Goal: Information Seeking & Learning: Learn about a topic

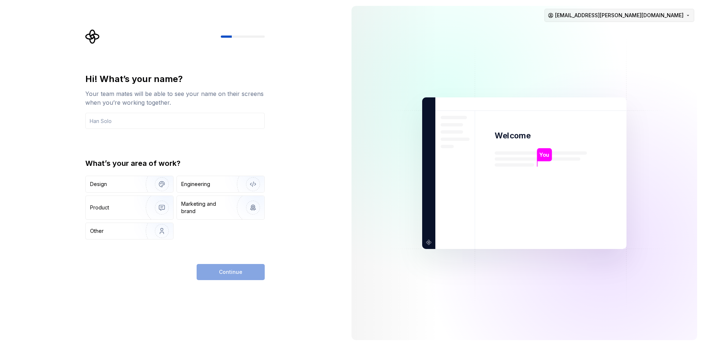
click at [679, 18] on html "Hi! What’s your name? Your team mates will be able to see your name on their sc…" at bounding box center [351, 173] width 703 height 346
click at [656, 45] on div "Delete account" at bounding box center [649, 45] width 70 height 7
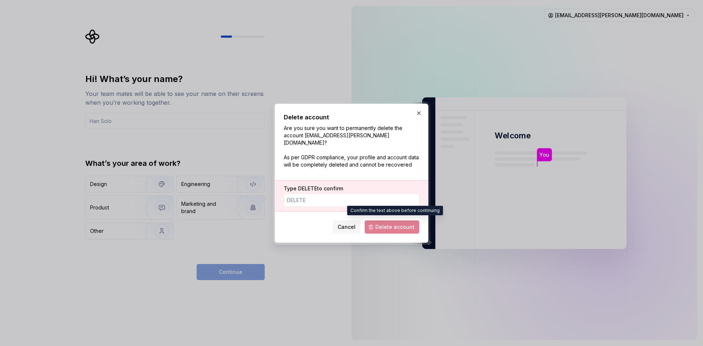
click at [401, 224] on span "Delete account" at bounding box center [392, 226] width 55 height 13
click at [334, 195] on input "Type DELETE to confirm" at bounding box center [351, 200] width 135 height 13
click at [316, 185] on span "DELETE" at bounding box center [307, 188] width 19 height 6
click at [316, 194] on input "Type DELETE to confirm" at bounding box center [351, 200] width 135 height 13
click at [419, 118] on button "button" at bounding box center [419, 113] width 10 height 10
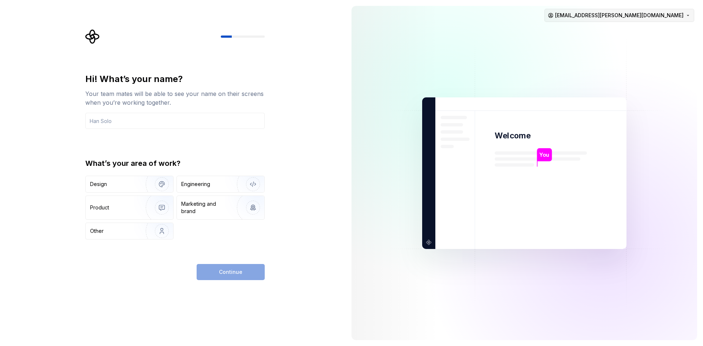
click at [687, 11] on html "Hi! What’s your name? Your team mates will be able to see your name on their sc…" at bounding box center [351, 173] width 703 height 346
click at [655, 34] on div "Sign out" at bounding box center [649, 30] width 70 height 7
click at [634, 16] on html "Hi! What’s your name? Your team mates will be able to see your name on their sc…" at bounding box center [351, 173] width 703 height 346
click at [634, 32] on div "Sign out" at bounding box center [649, 30] width 70 height 7
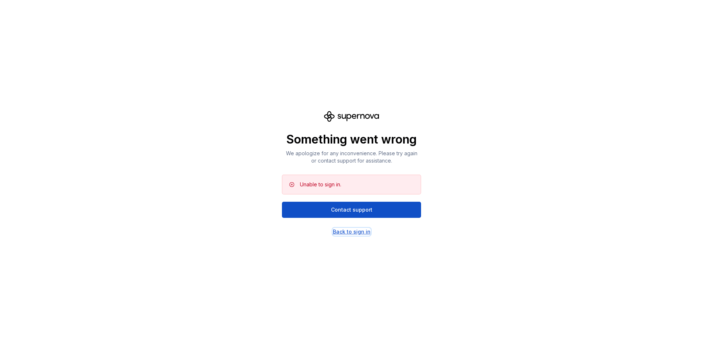
click at [358, 231] on div "Back to sign in" at bounding box center [352, 231] width 38 height 7
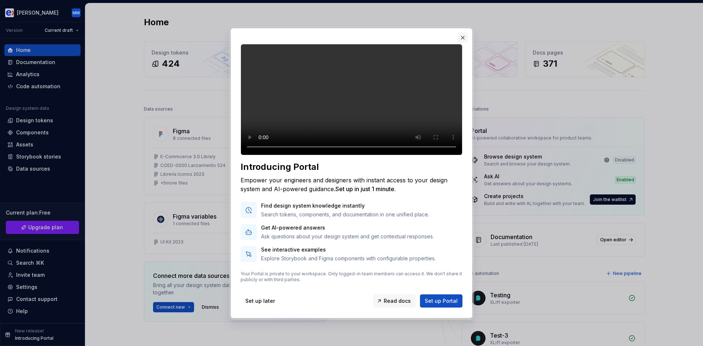
click at [466, 33] on button "button" at bounding box center [463, 38] width 10 height 10
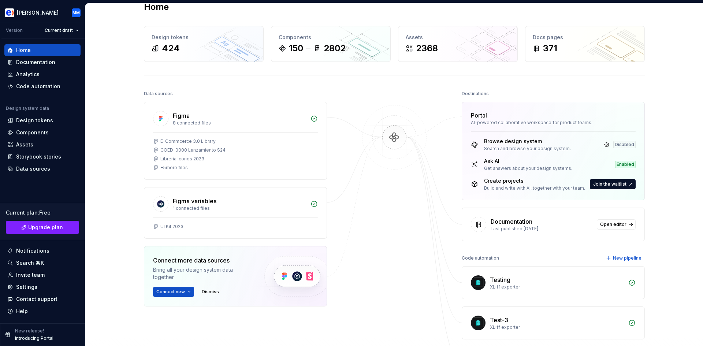
scroll to position [73, 0]
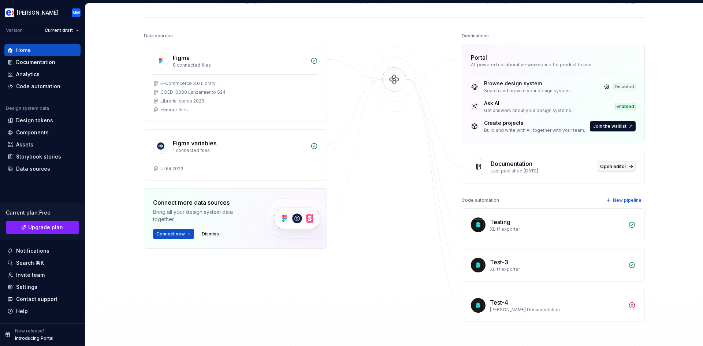
click at [603, 165] on span "Open editor" at bounding box center [613, 167] width 26 height 6
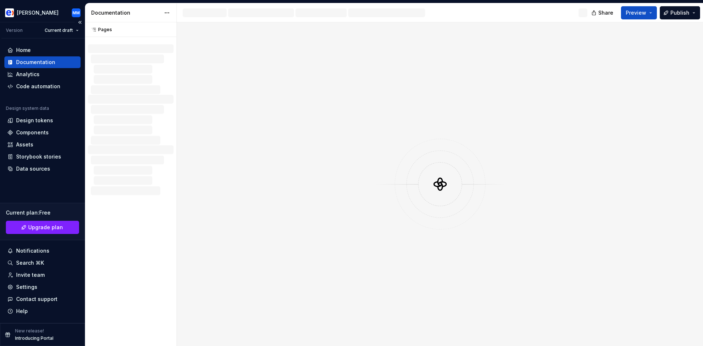
click at [44, 59] on div "Documentation" at bounding box center [35, 62] width 39 height 7
click at [27, 14] on html "Andino MM Version Current draft Home Documentation Analytics Code automation De…" at bounding box center [351, 173] width 703 height 346
click at [307, 117] on html "Andino MM Version Current draft Home Documentation Analytics Code automation De…" at bounding box center [351, 173] width 703 height 346
click at [40, 133] on div "Components" at bounding box center [32, 132] width 33 height 7
